Goal: Complete application form: Complete application form

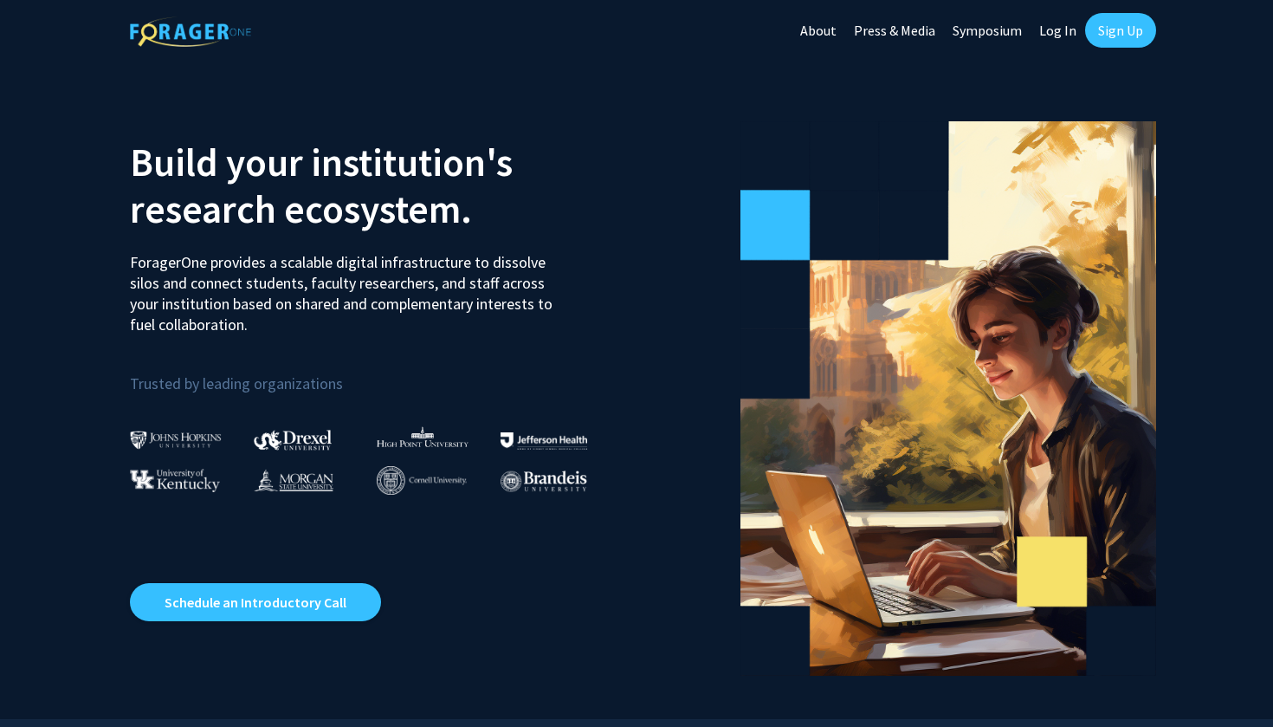
click at [1052, 26] on link "Log In" at bounding box center [1058, 30] width 55 height 61
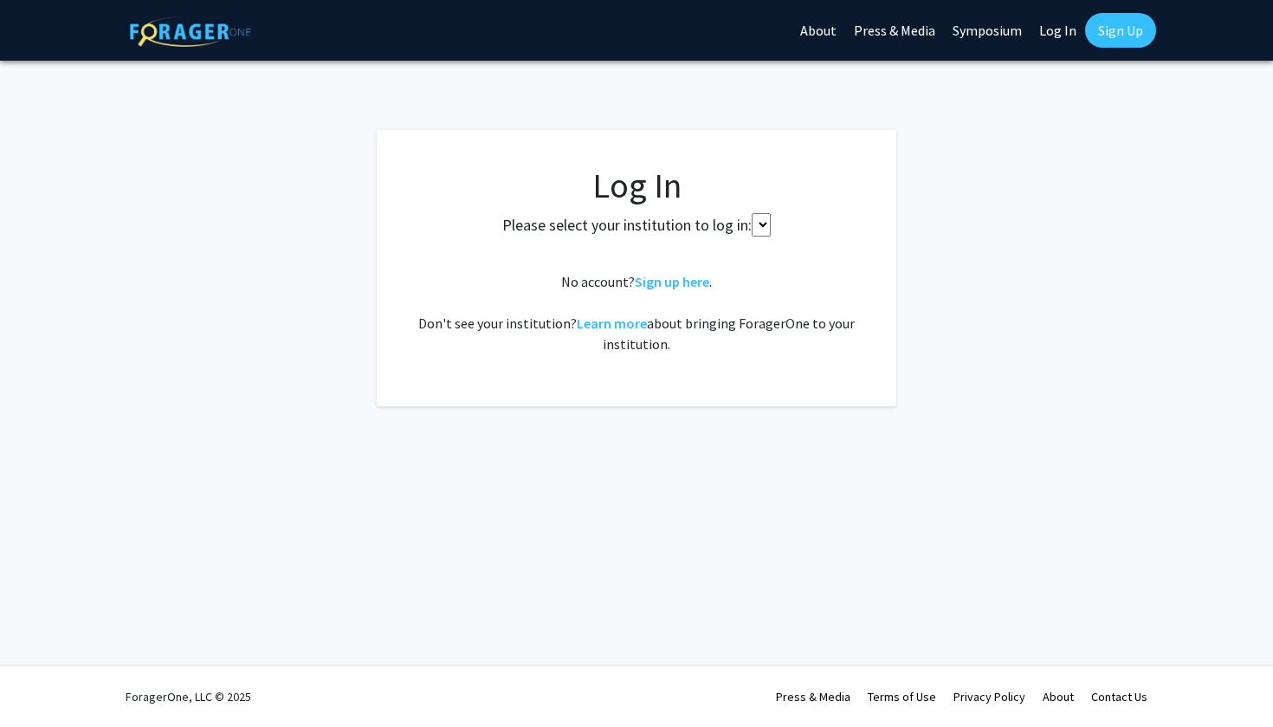
select select
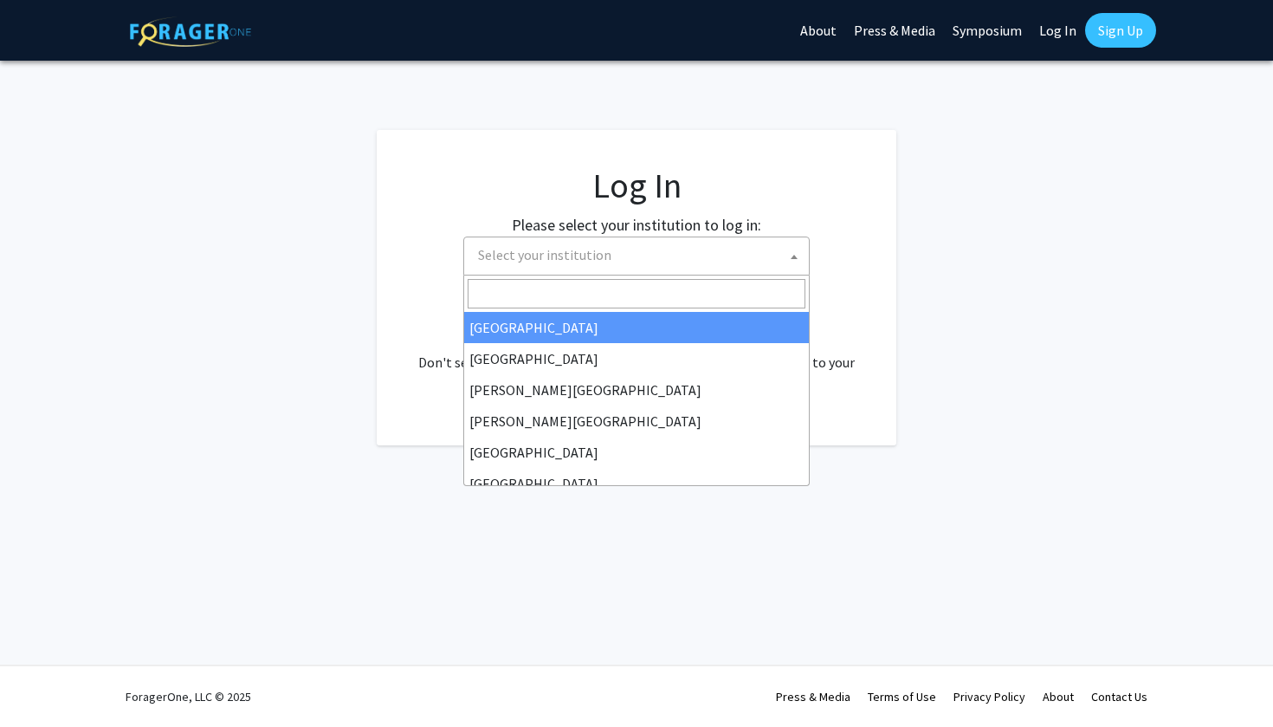
click at [661, 255] on span "Select your institution" at bounding box center [640, 255] width 338 height 36
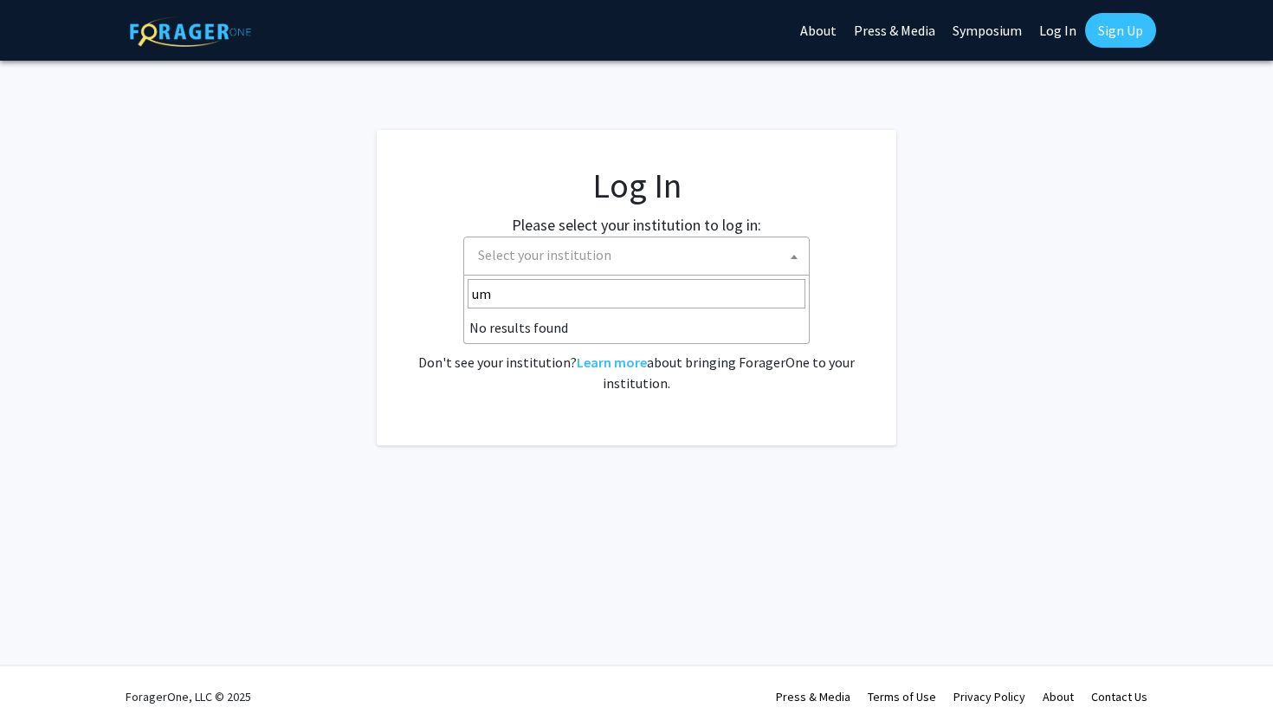
type input "u"
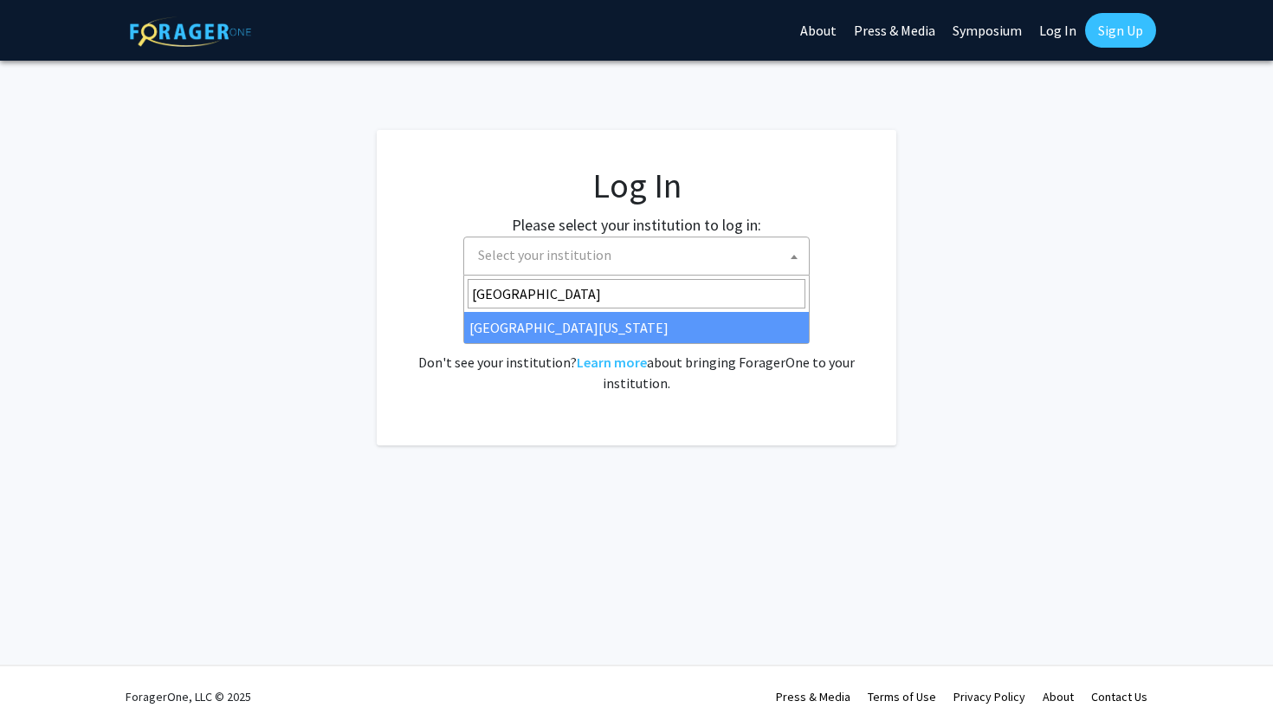
type input "[GEOGRAPHIC_DATA]"
select select "31"
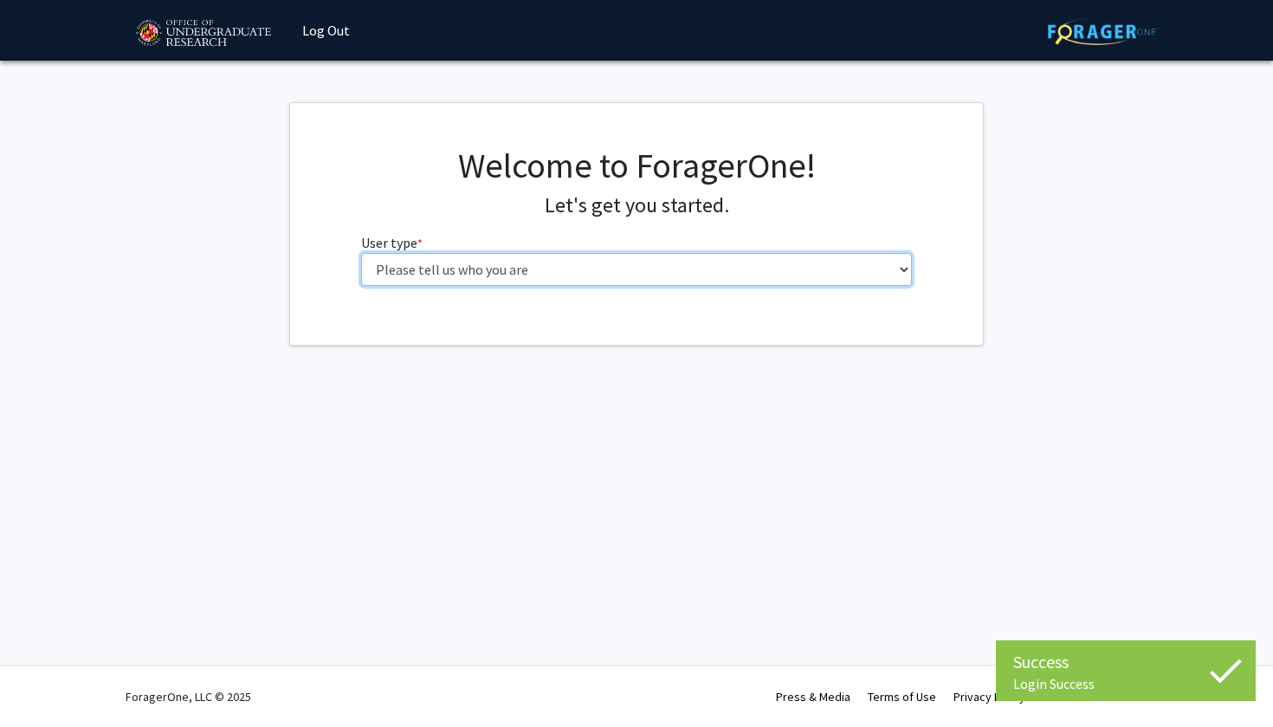
select select "1: undergrad"
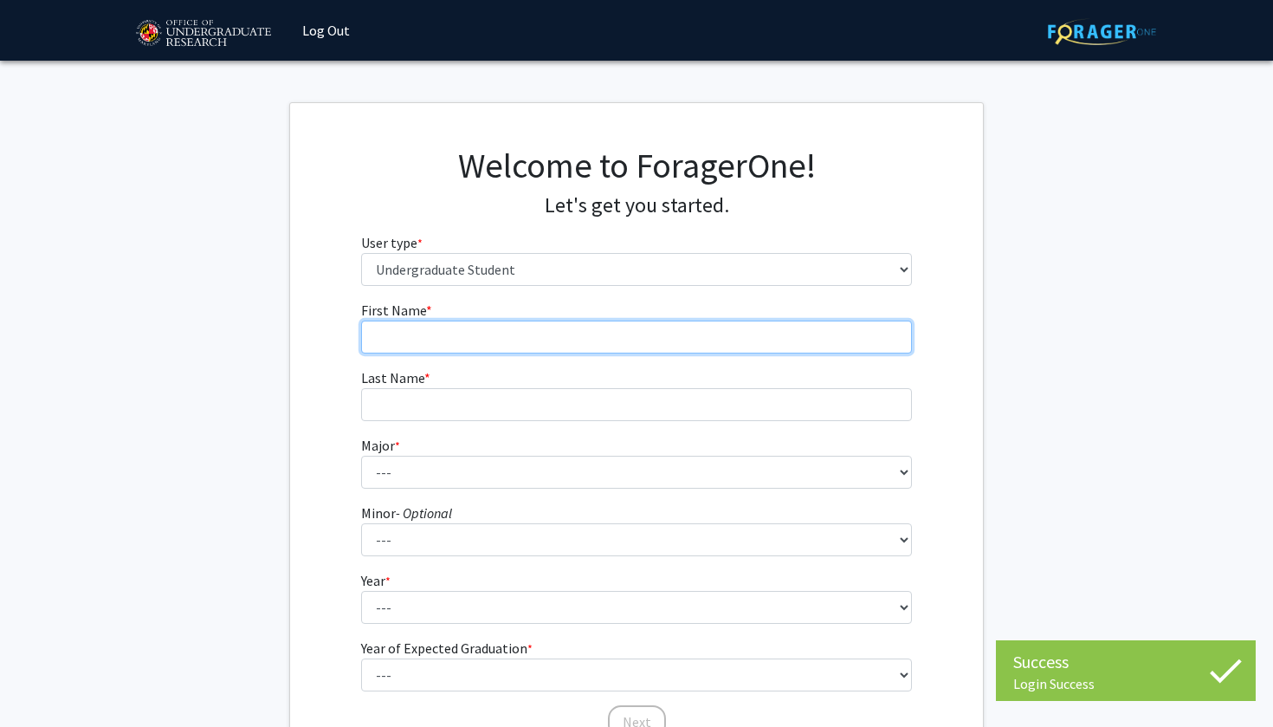
click at [474, 341] on input "First Name * required" at bounding box center [637, 337] width 552 height 33
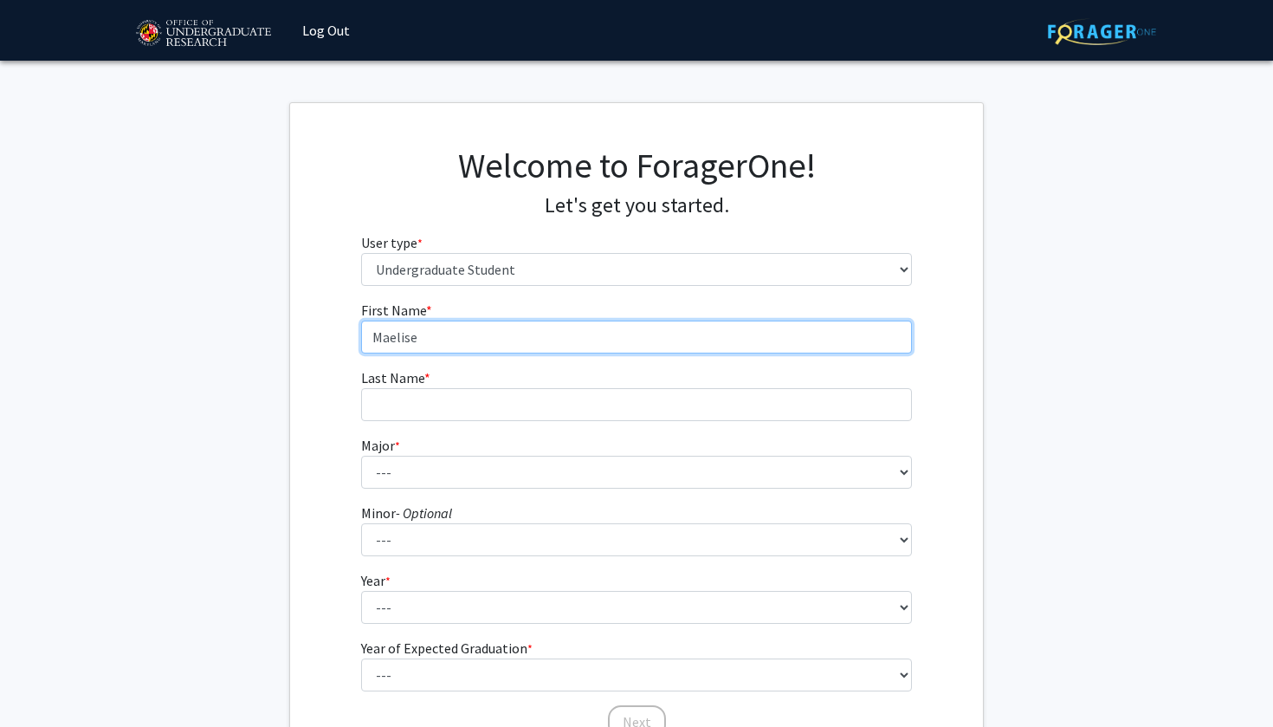
type input "Maelise"
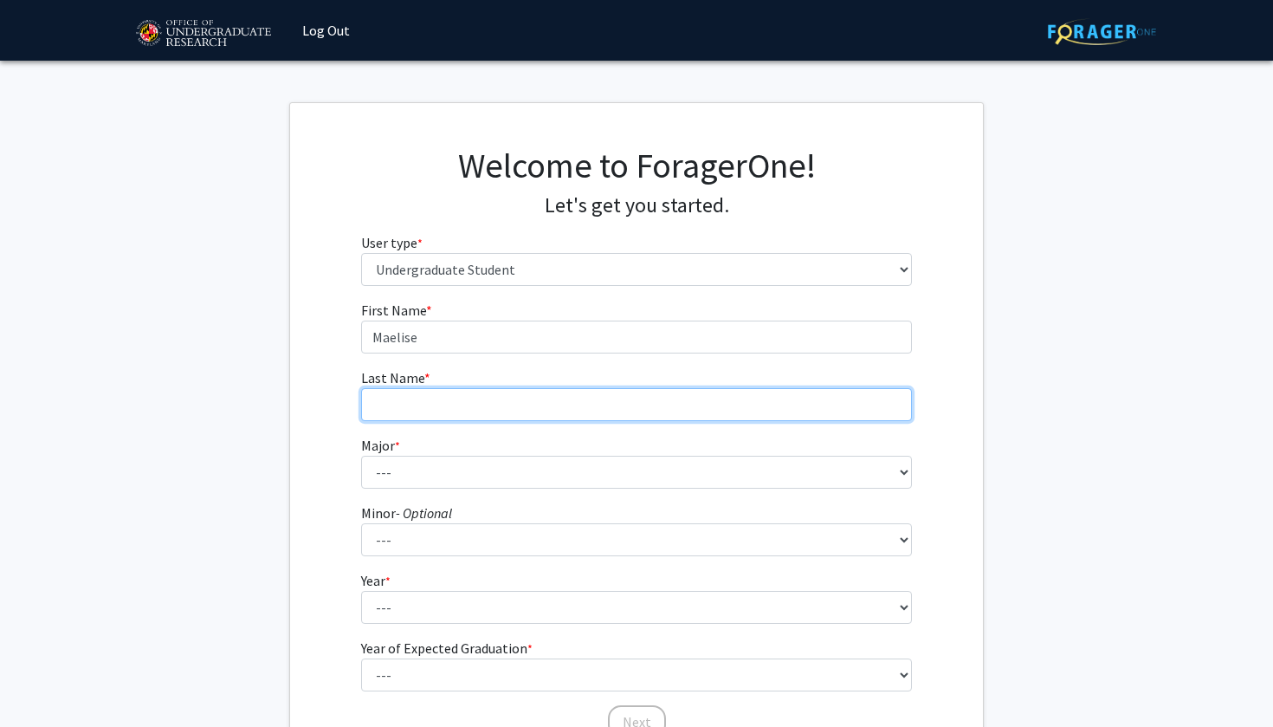
click at [437, 390] on input "Last Name * required" at bounding box center [637, 404] width 552 height 33
type input "Adalbert"
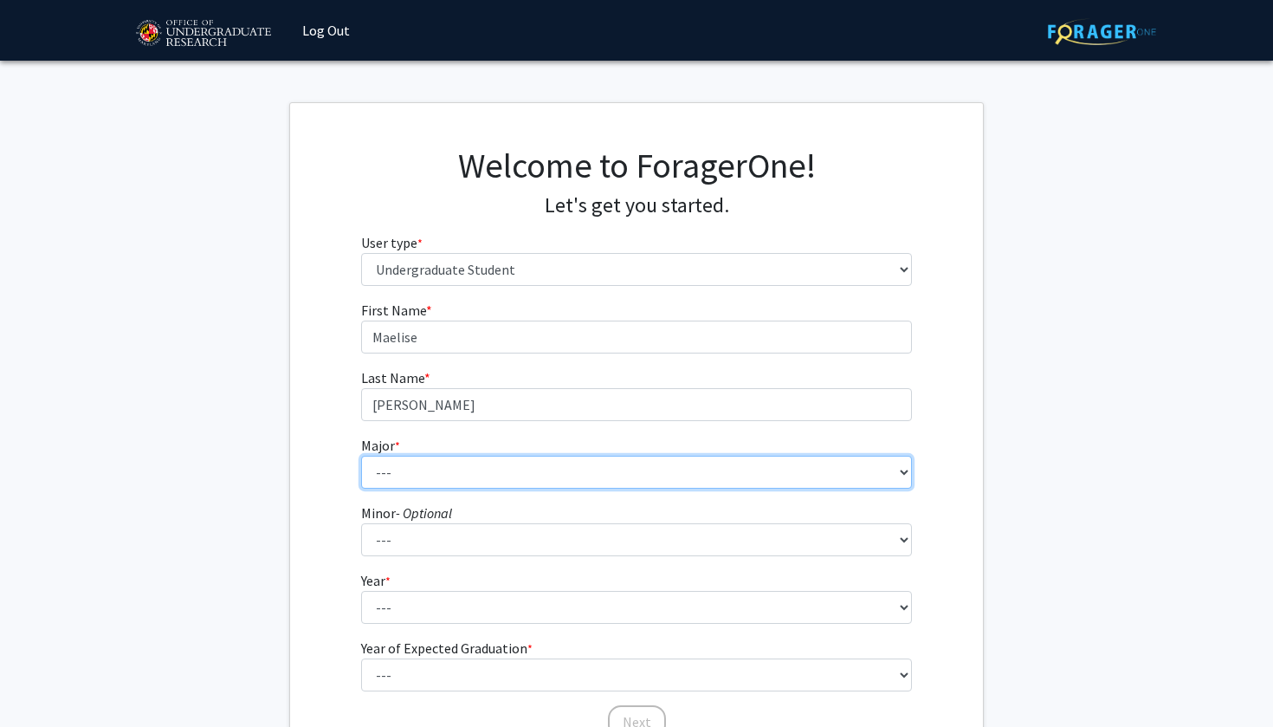
select select "85: 2386"
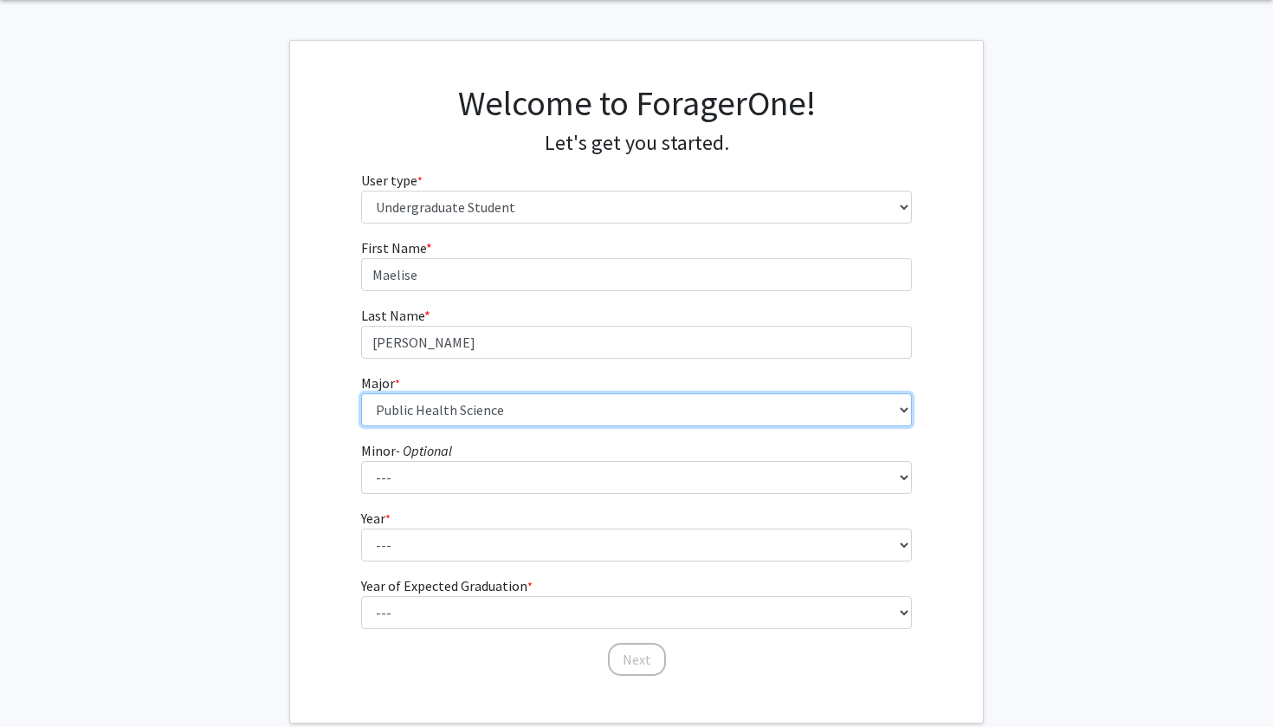
scroll to position [95, 0]
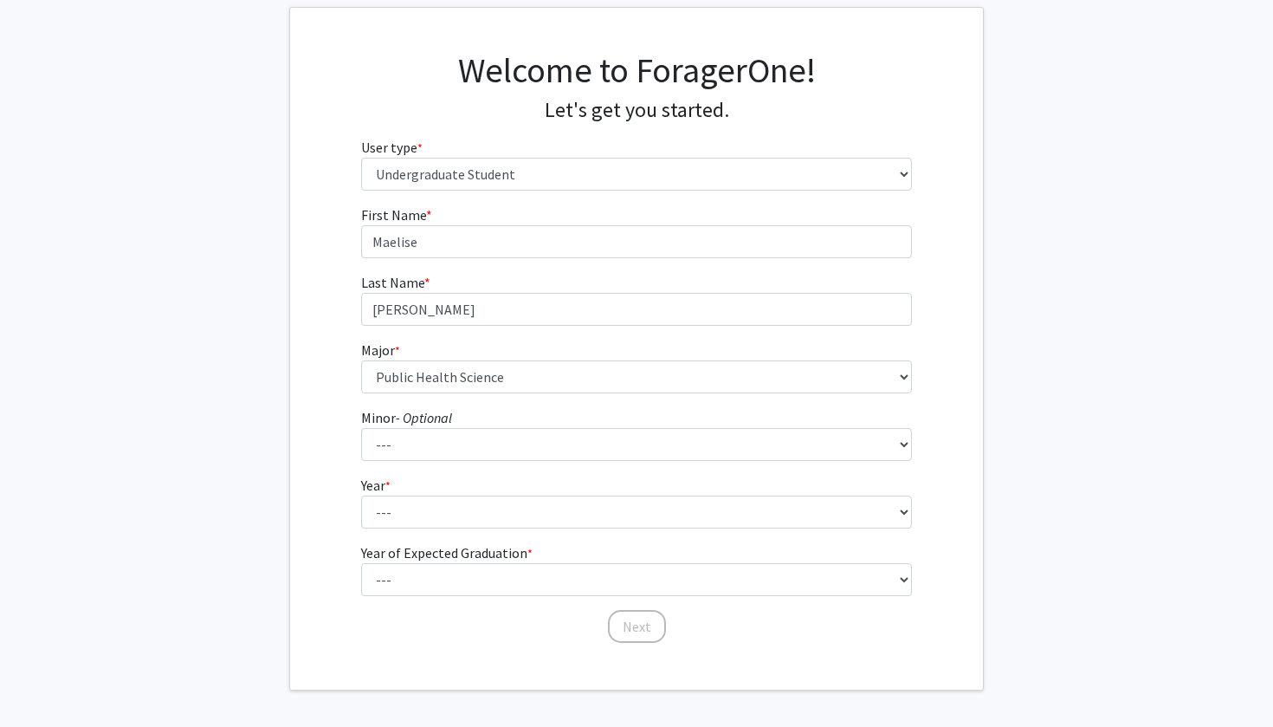
click at [405, 530] on form "First Name * required Maelise Last Name * required Adalbert Major * required --…" at bounding box center [637, 415] width 552 height 423
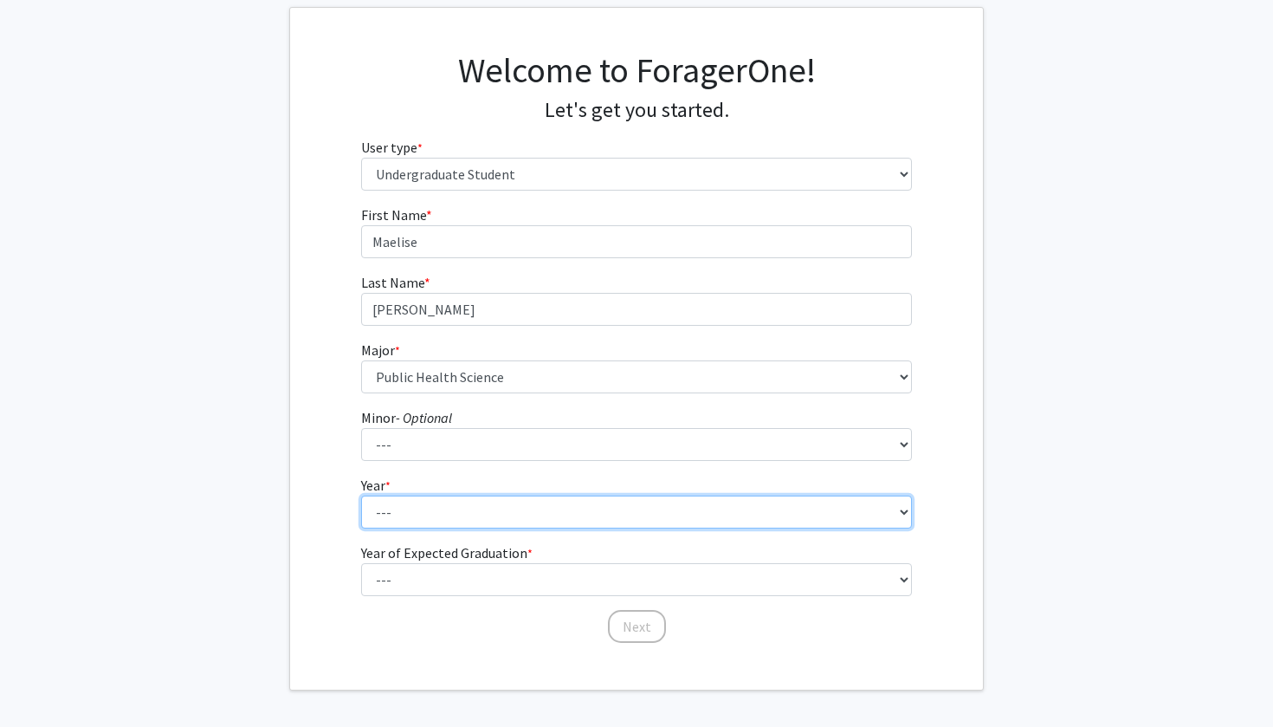
select select "1: first-year"
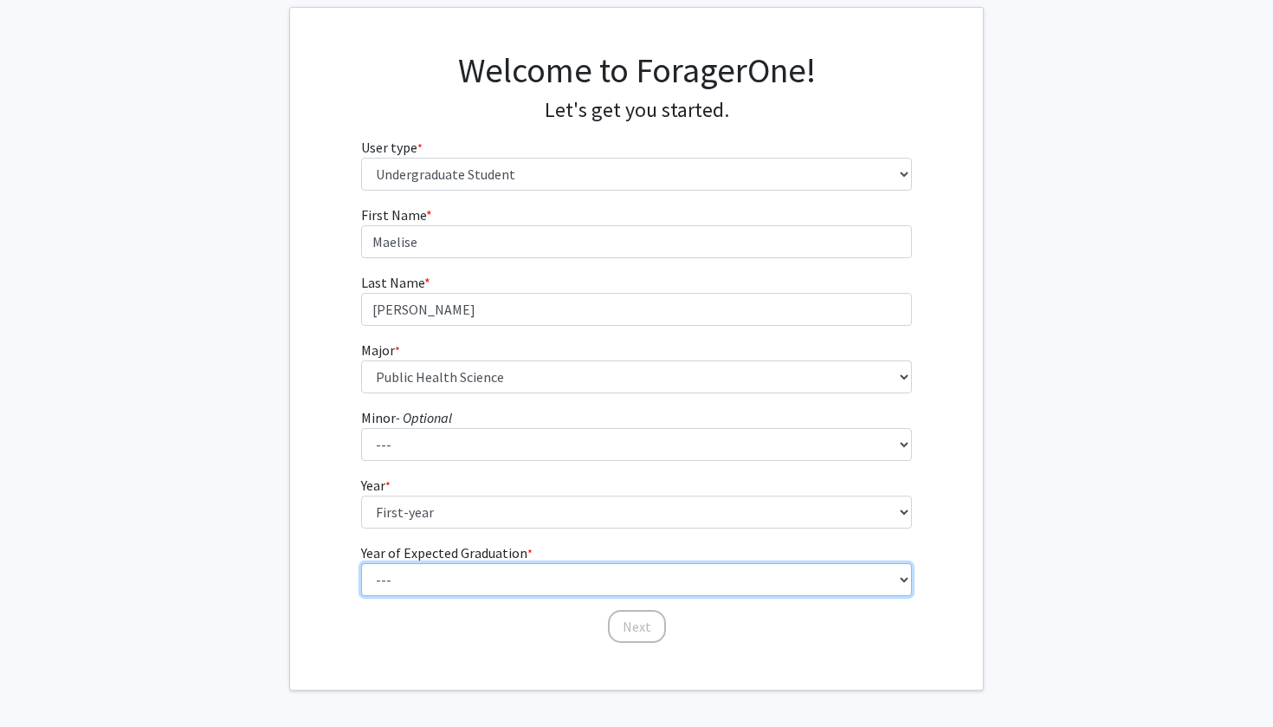
select select "5: 2029"
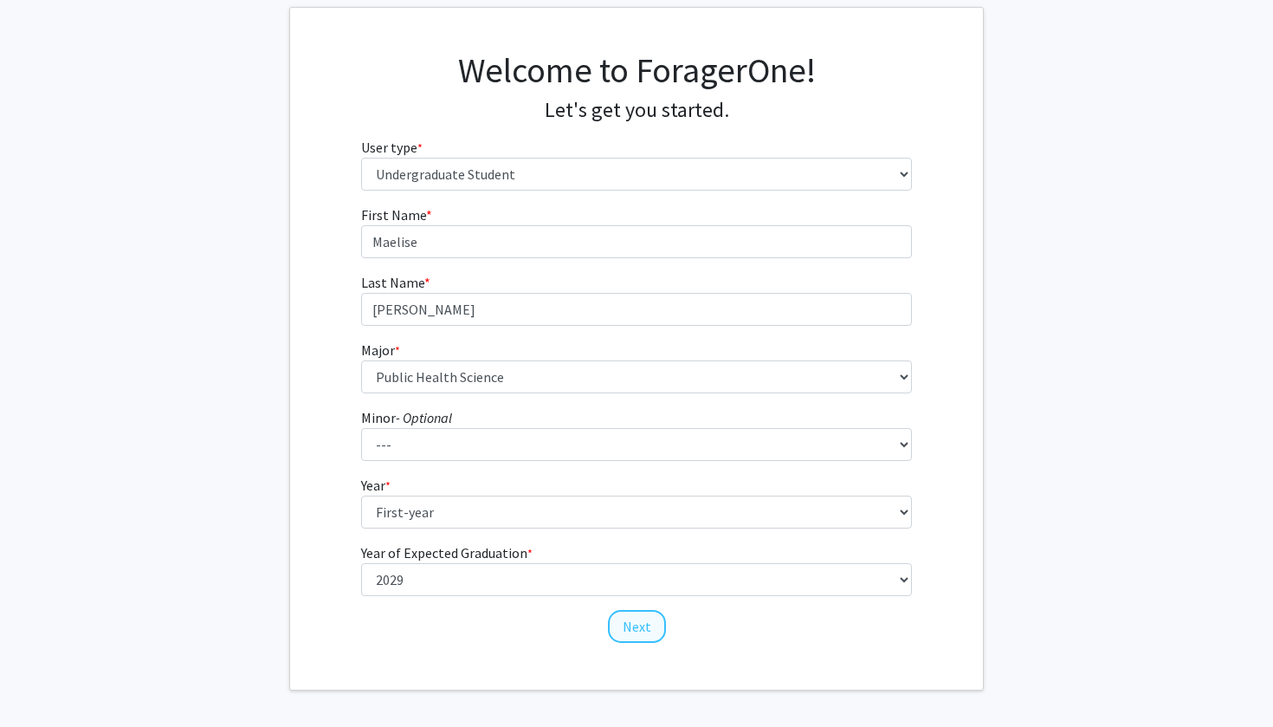
click at [622, 624] on button "Next" at bounding box center [637, 626] width 58 height 33
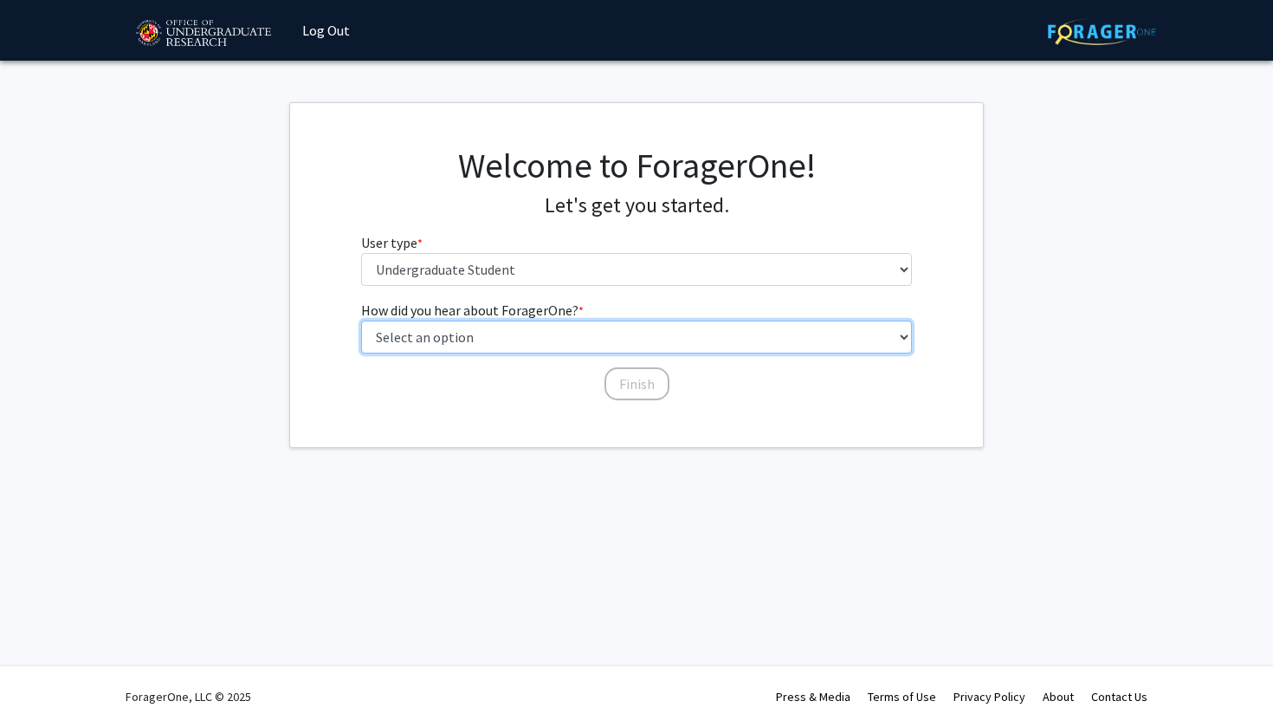
select select "2: faculty_recommendation"
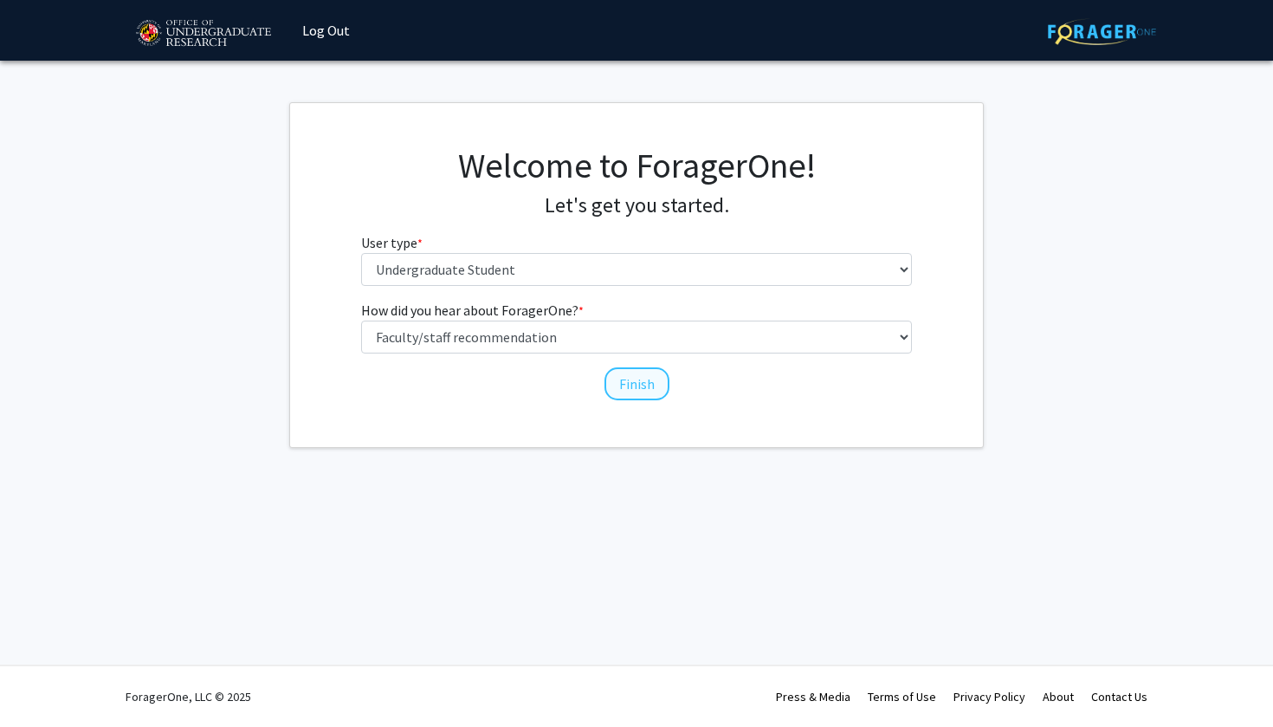
click at [636, 375] on button "Finish" at bounding box center [637, 383] width 65 height 33
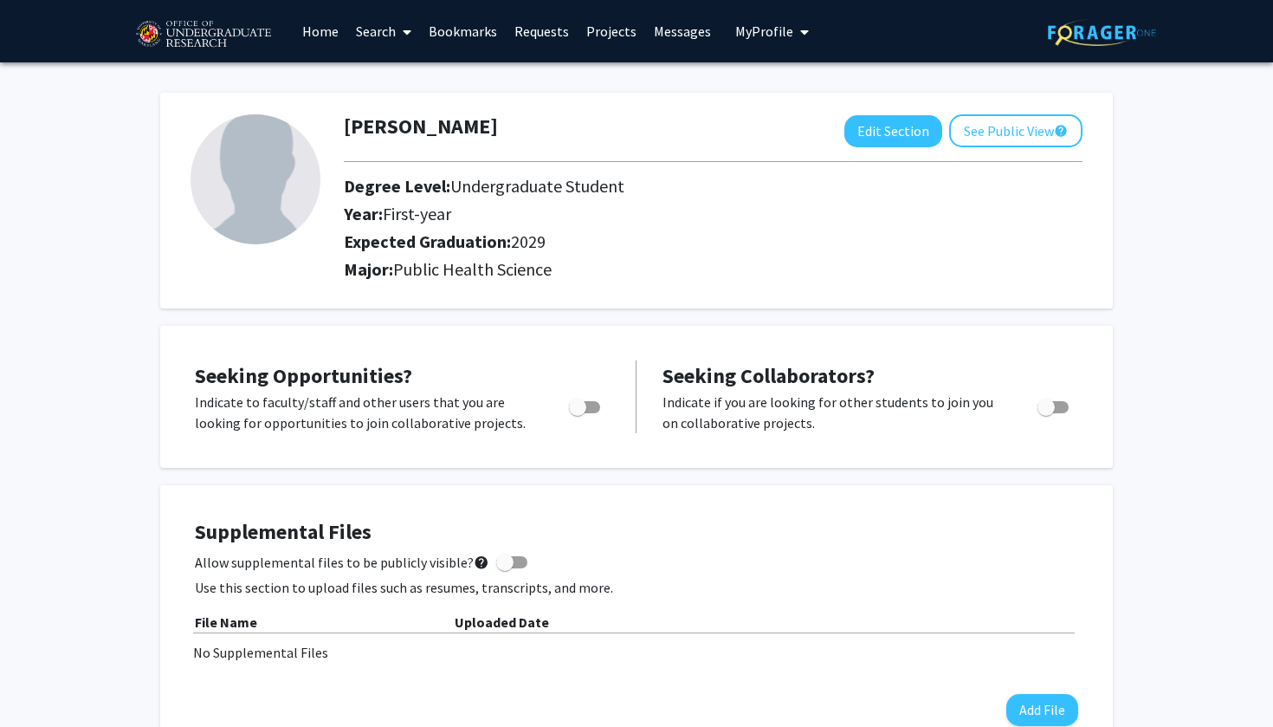
click at [386, 37] on link "Search" at bounding box center [383, 31] width 73 height 61
click at [405, 87] on span "Faculty/Staff" at bounding box center [410, 79] width 127 height 35
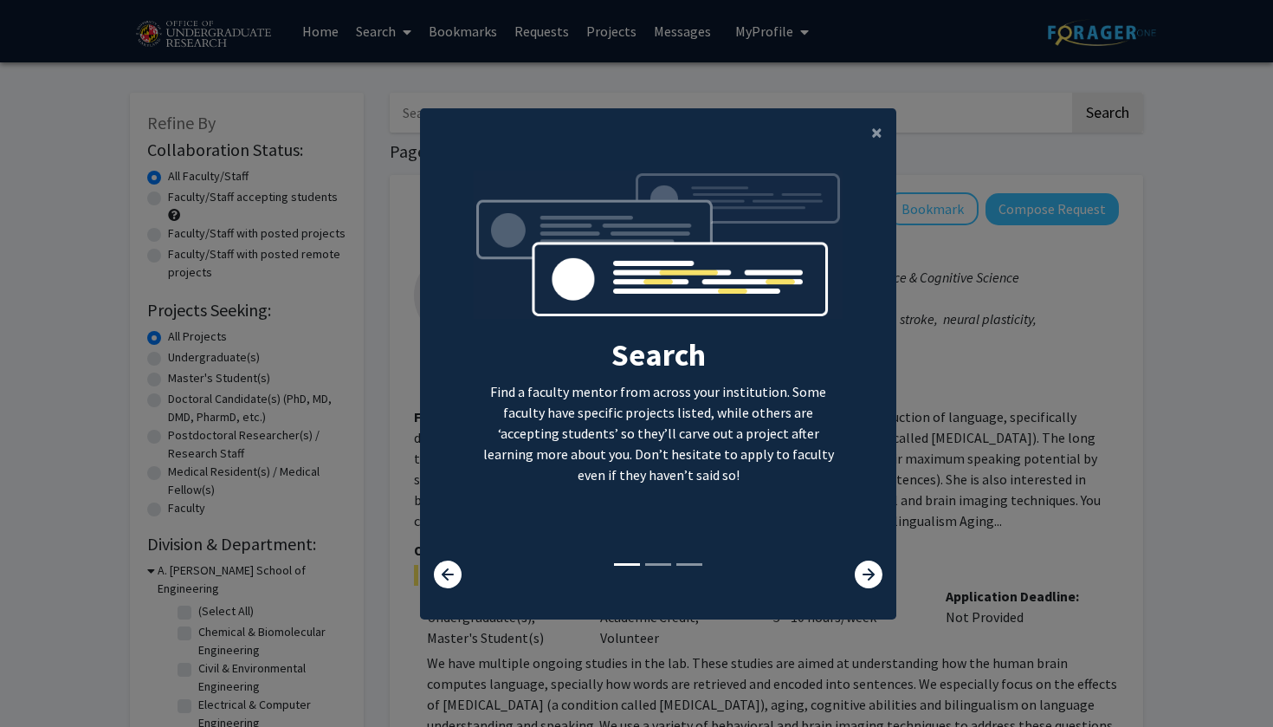
click at [835, 129] on div "×" at bounding box center [658, 132] width 476 height 49
click at [871, 121] on span "×" at bounding box center [876, 132] width 11 height 27
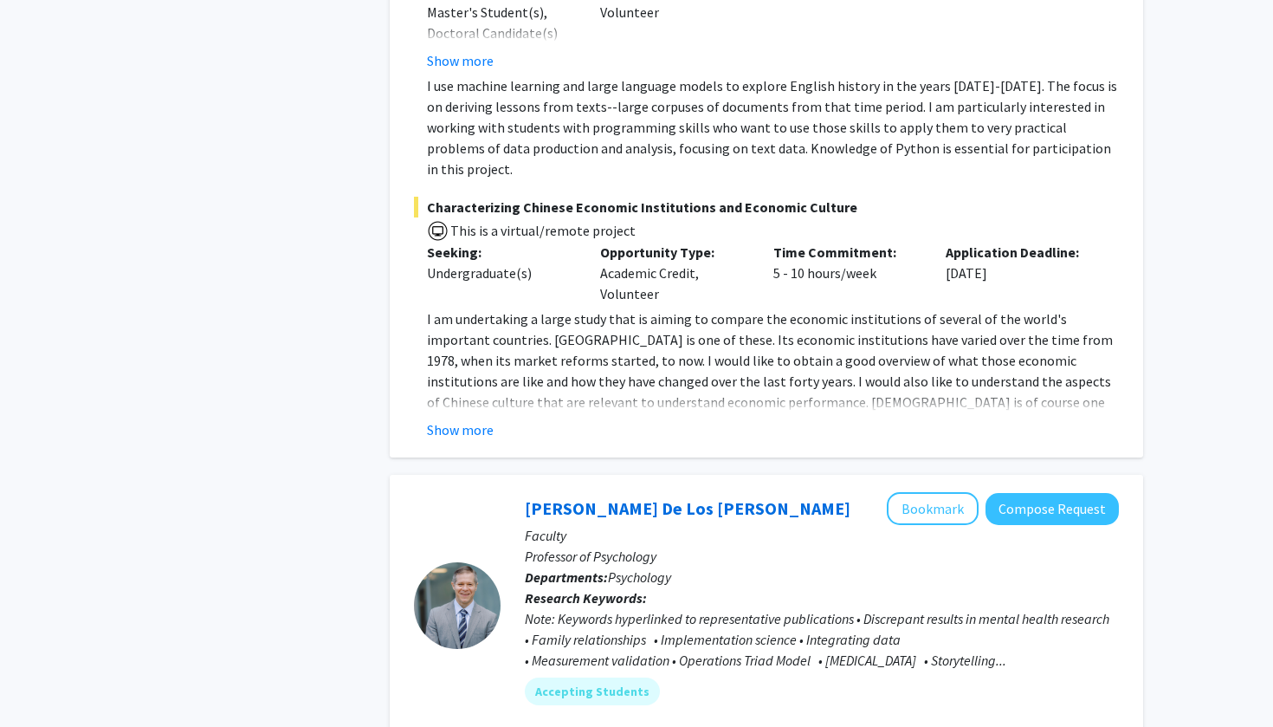
scroll to position [4979, 0]
